Goal: Check status

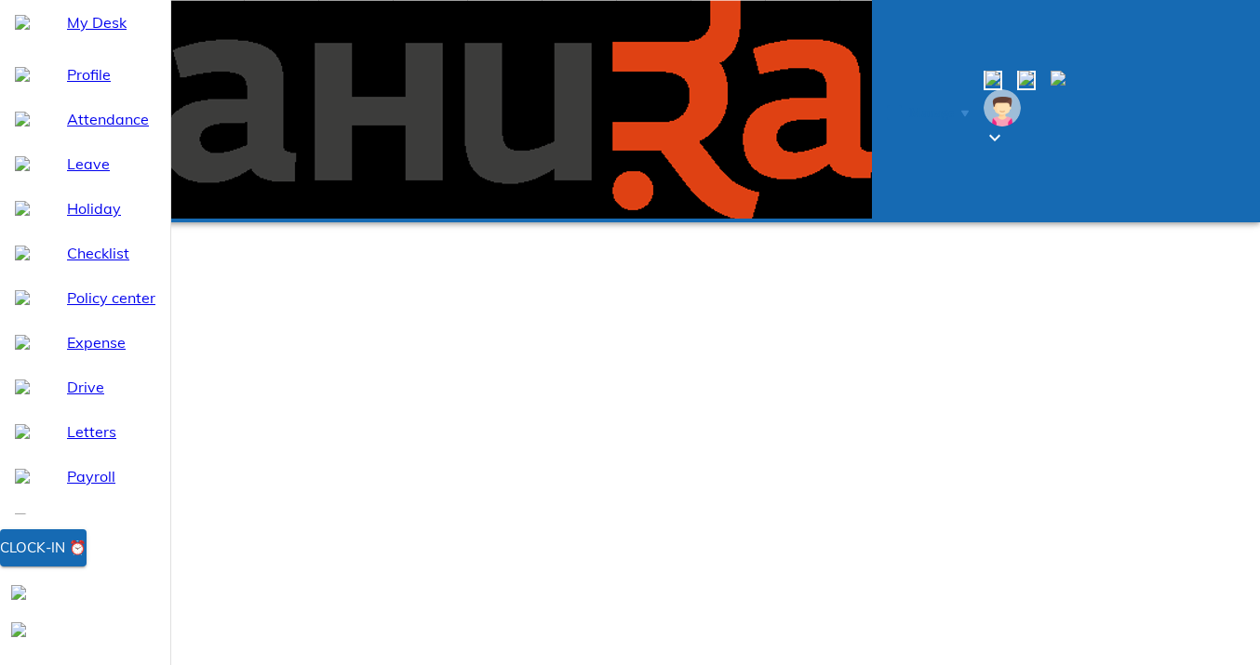
click at [87, 560] on div "Clock-in ⏰" at bounding box center [43, 548] width 87 height 24
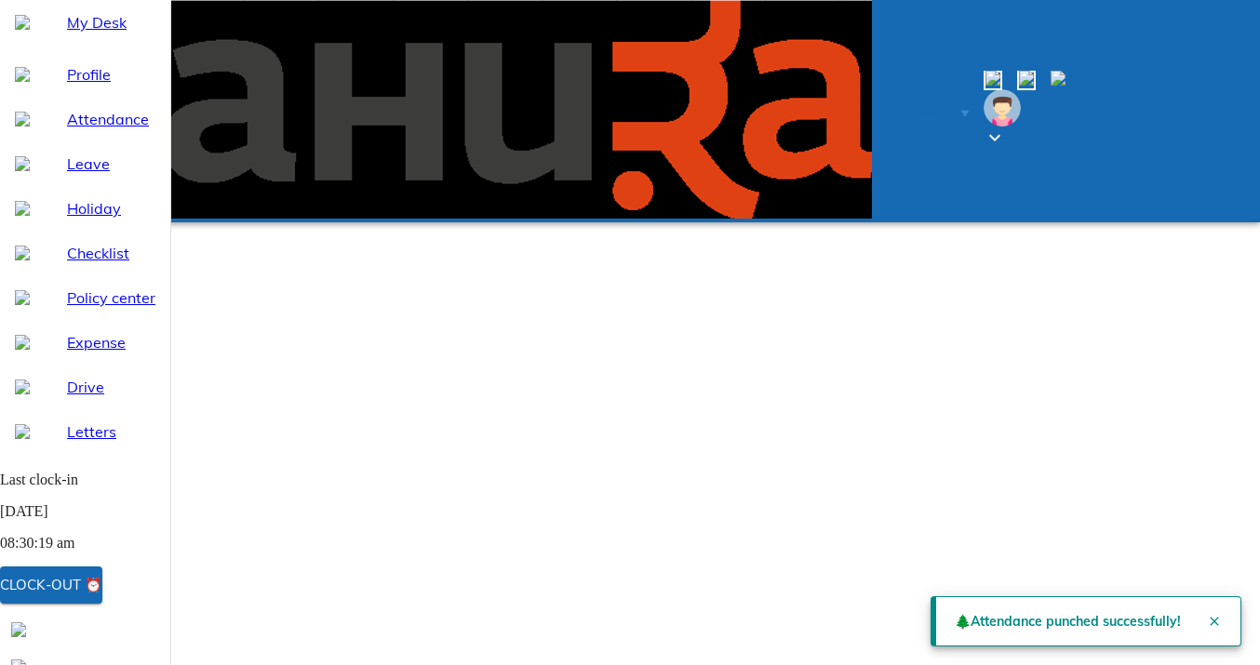
click at [88, 175] on span "Leave" at bounding box center [111, 164] width 88 height 22
select select "8"
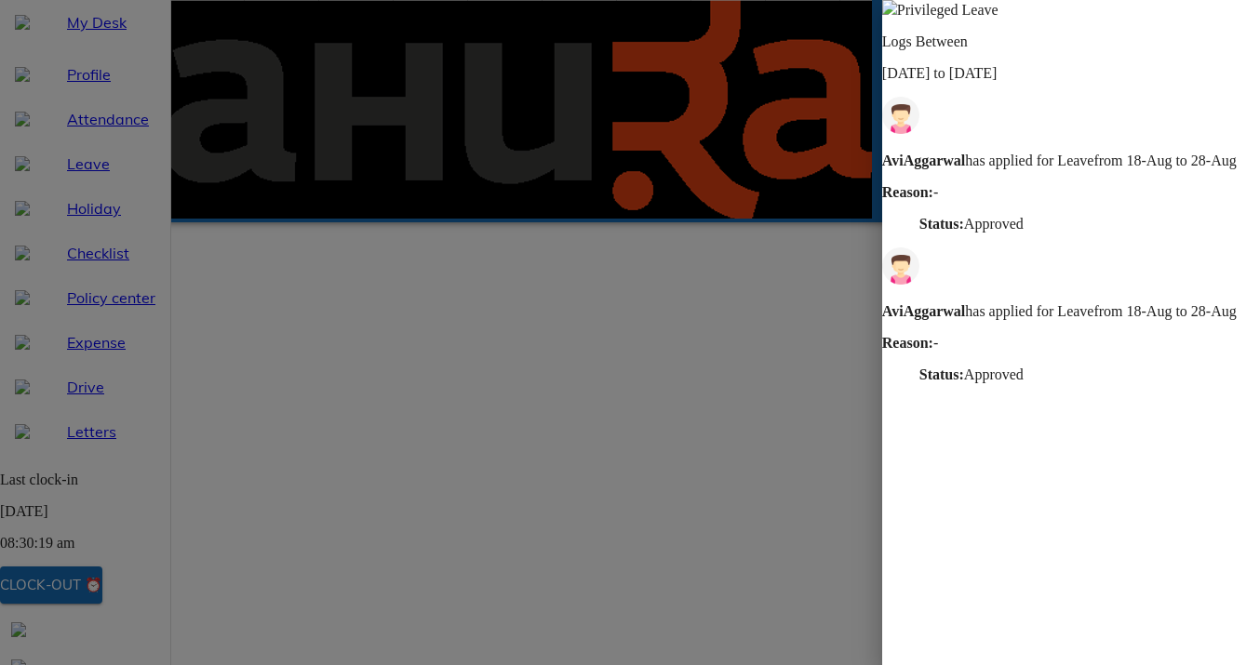
click at [1038, 303] on div "[PERSON_NAME] has applied for Leave from 18-Aug to 28-Aug Reason: - Status: App…" at bounding box center [1071, 343] width 378 height 80
click at [965, 153] on strong "[PERSON_NAME]" at bounding box center [923, 161] width 83 height 16
click at [897, 15] on img at bounding box center [889, 7] width 15 height 15
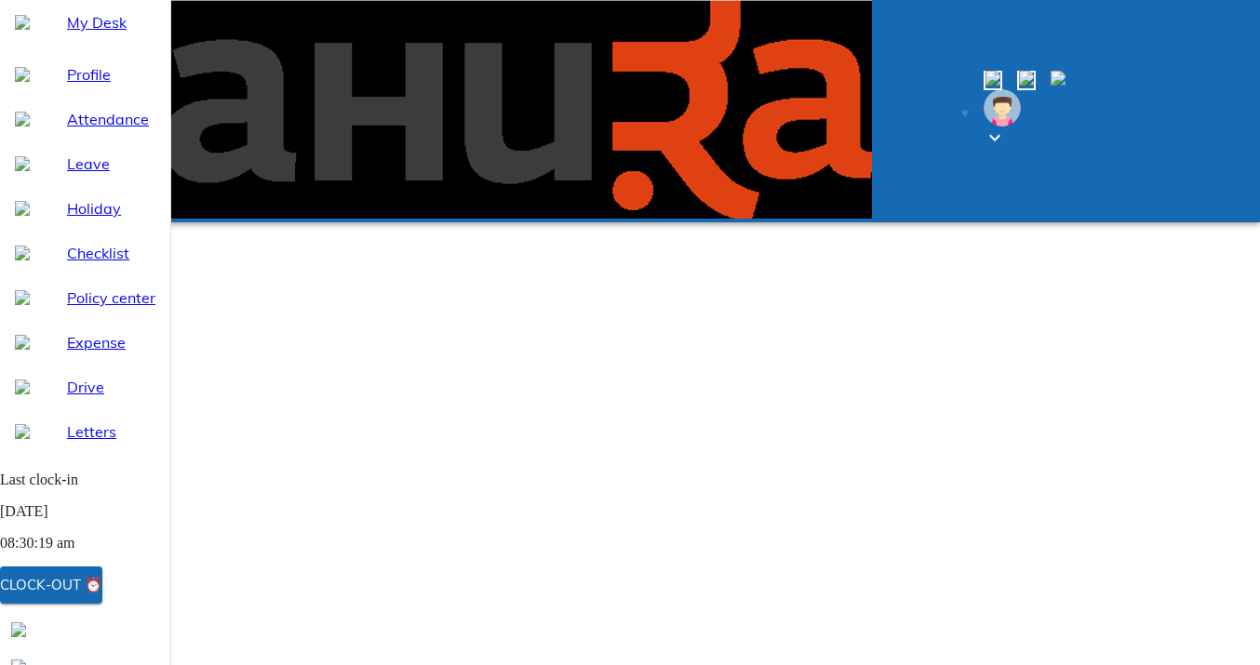
scroll to position [125, 0]
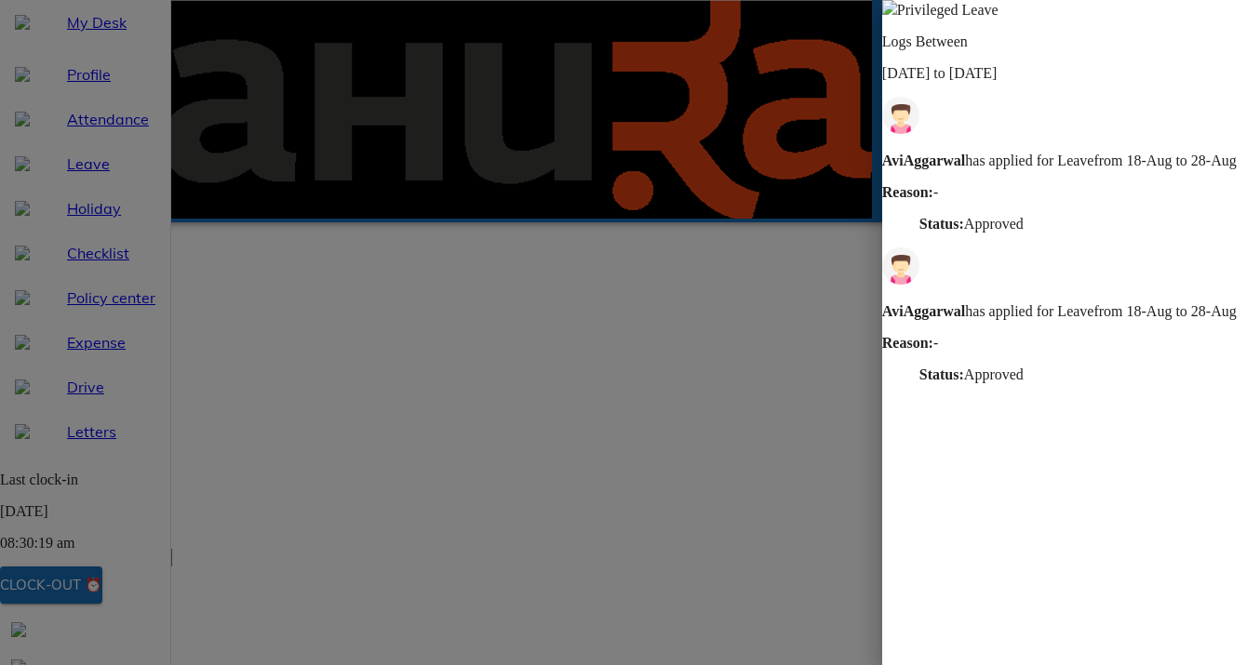
click at [933, 335] on strong "Reason:" at bounding box center [907, 343] width 51 height 16
click at [1024, 153] on p "[PERSON_NAME] has applied for Leave from 18-Aug to 28-Aug" at bounding box center [1071, 161] width 378 height 17
click at [897, 15] on img at bounding box center [889, 7] width 15 height 15
